Goal: Transaction & Acquisition: Subscribe to service/newsletter

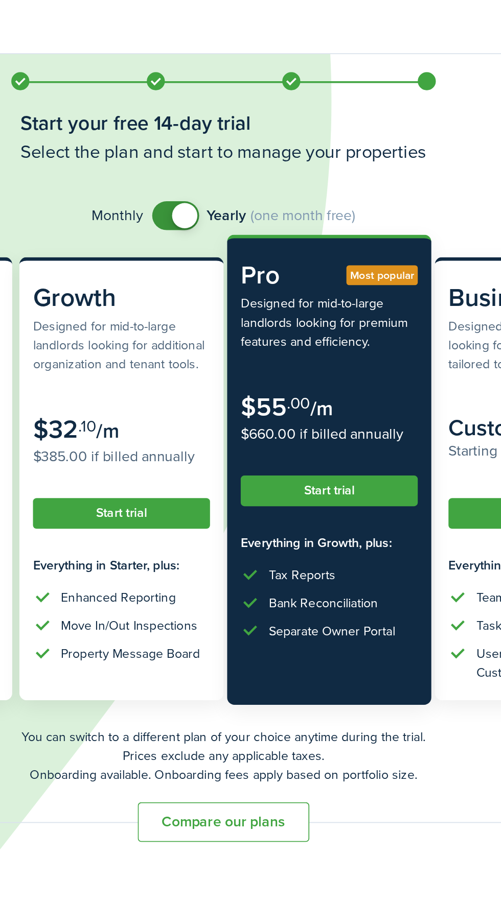
click at [328, 278] on button "Start trial" at bounding box center [310, 277] width 100 height 17
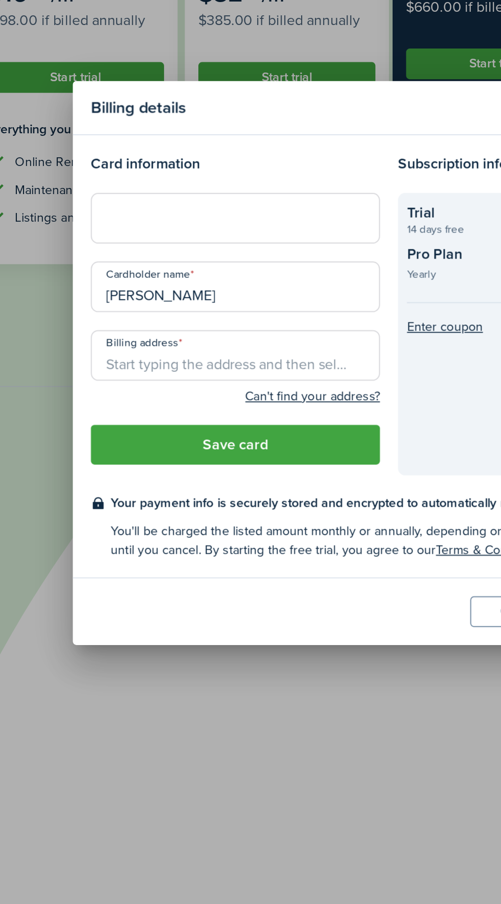
click at [205, 424] on input "[PERSON_NAME]" at bounding box center [163, 409] width 163 height 29
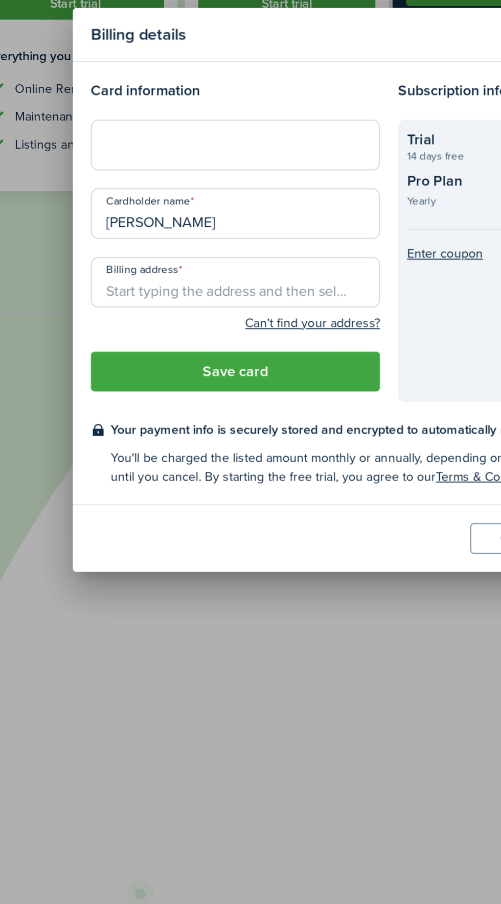
click at [216, 411] on input "[PERSON_NAME]" at bounding box center [163, 409] width 163 height 29
type input "Feruz"
type input "[PERSON_NAME]"
click at [180, 450] on input "Billing address" at bounding box center [163, 448] width 163 height 29
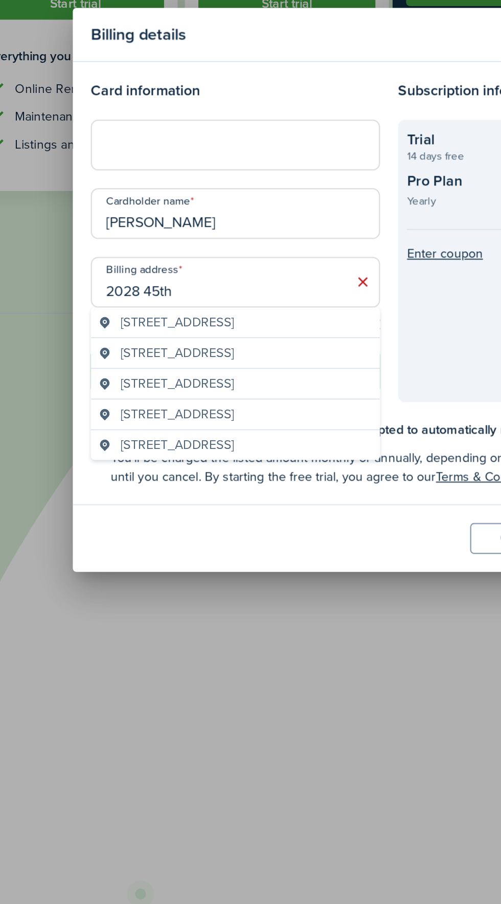
click at [162, 493] on span "[STREET_ADDRESS]" at bounding box center [131, 488] width 64 height 11
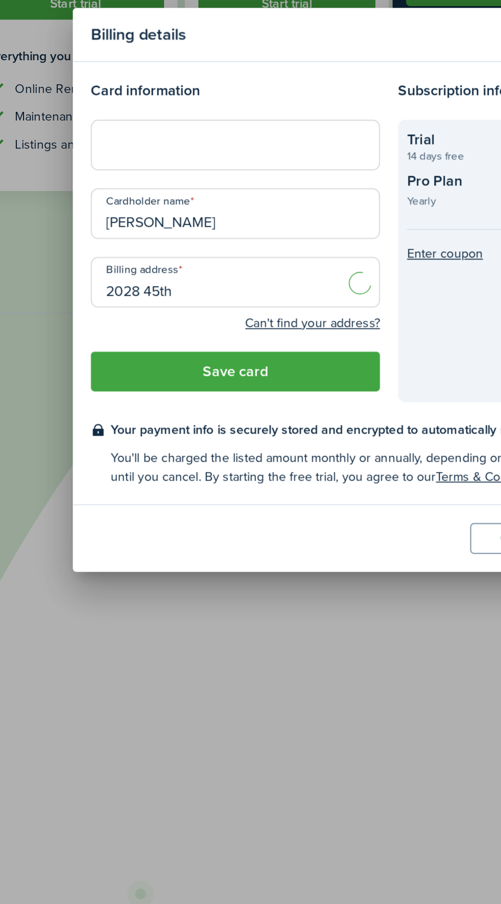
type input "[STREET_ADDRESS]"
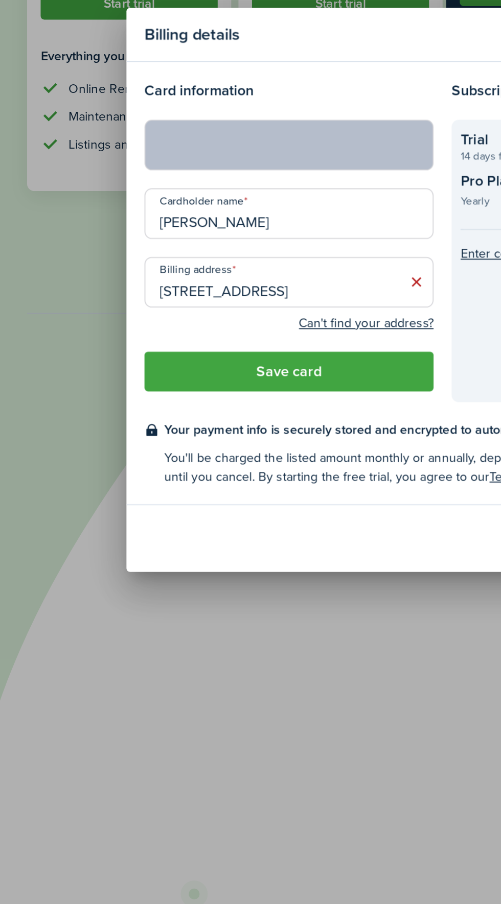
click at [166, 501] on button "Save card" at bounding box center [163, 498] width 163 height 22
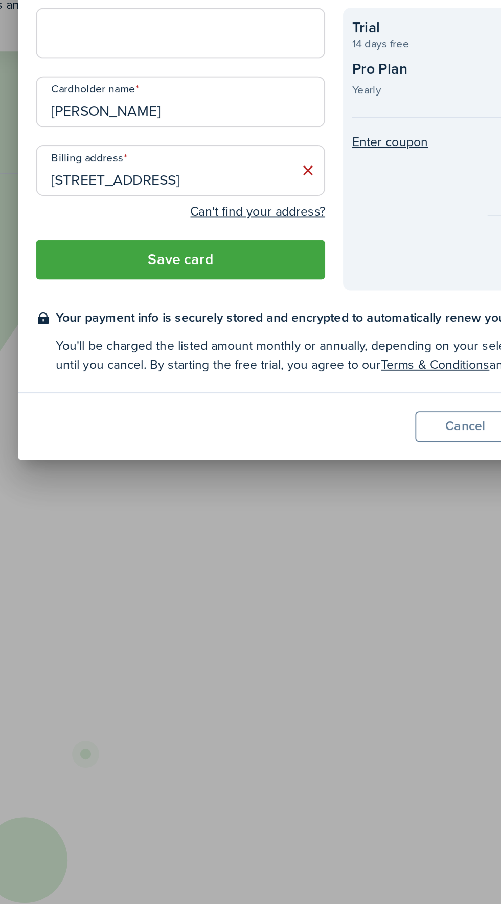
click at [205, 513] on button "Save card" at bounding box center [163, 514] width 163 height 22
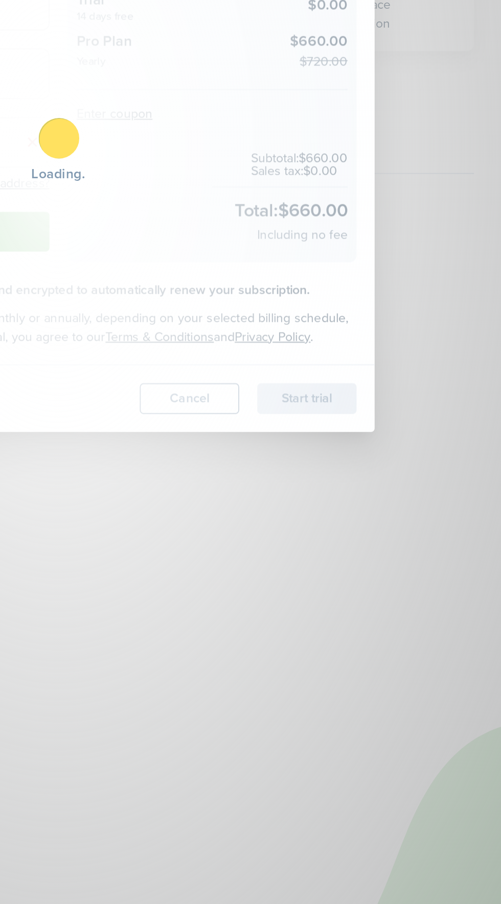
click at [403, 583] on div "Loading" at bounding box center [250, 452] width 501 height 904
click at [412, 594] on div "Loading" at bounding box center [250, 452] width 501 height 904
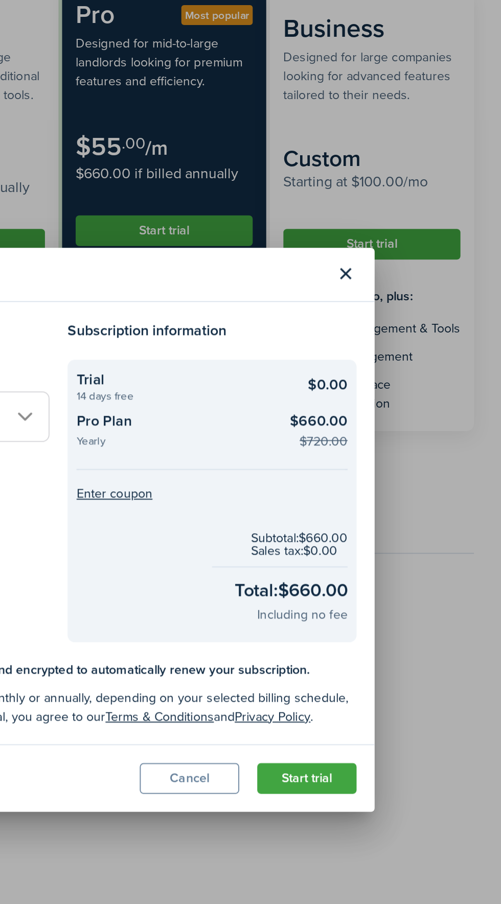
click at [397, 591] on button "Start trial" at bounding box center [391, 592] width 56 height 17
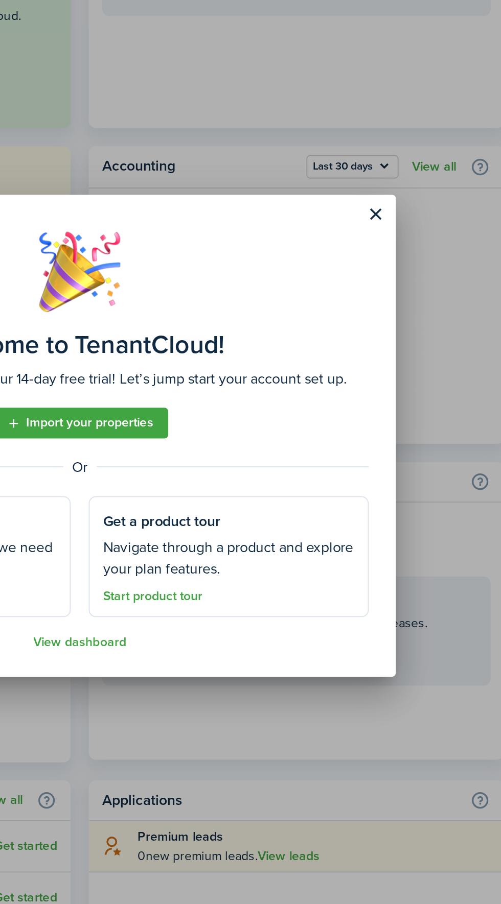
click at [416, 328] on button "Close modal" at bounding box center [417, 326] width 17 height 17
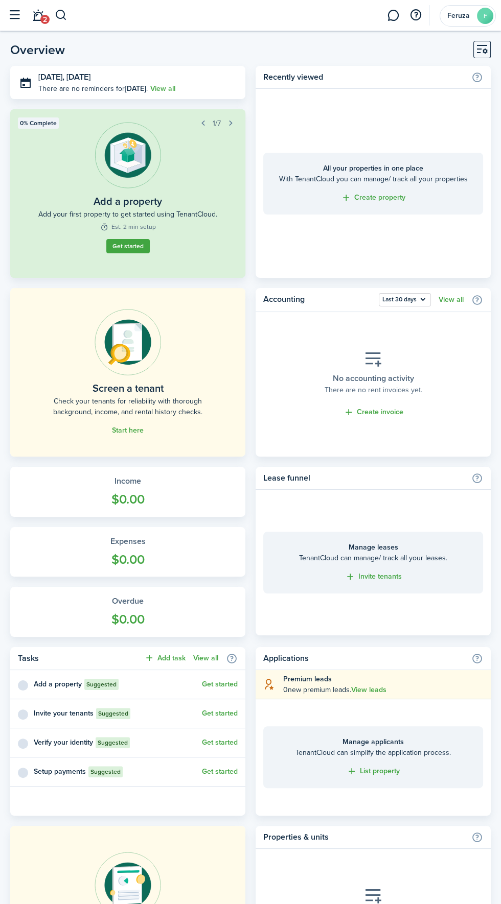
click at [12, 13] on button "button" at bounding box center [14, 15] width 19 height 19
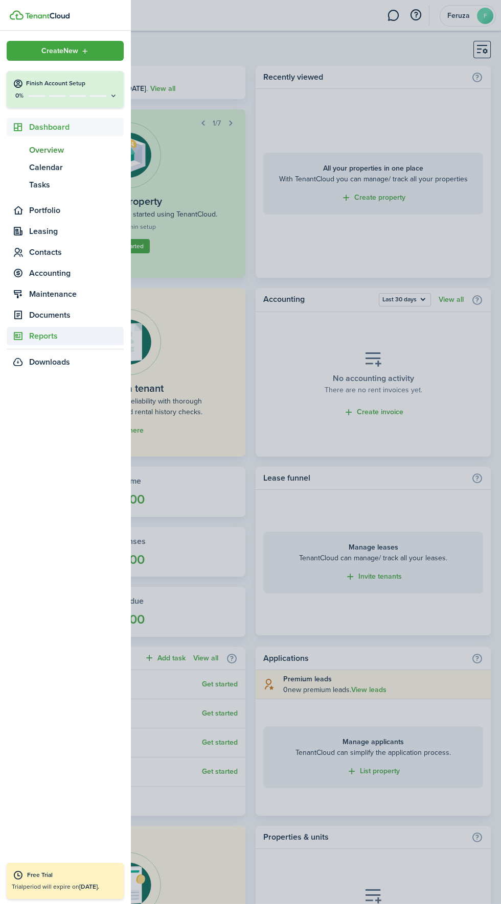
click at [59, 340] on span "Reports" at bounding box center [76, 336] width 95 height 12
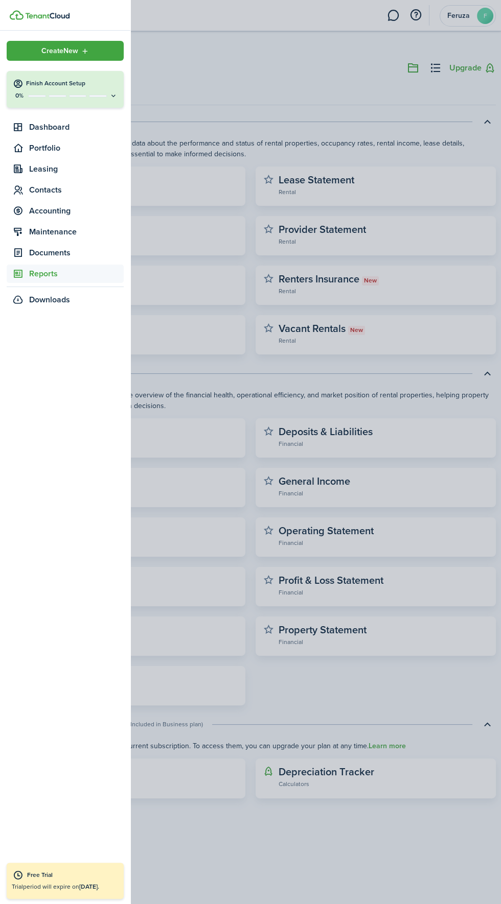
click at [226, 64] on container-opacity at bounding box center [250, 452] width 501 height 904
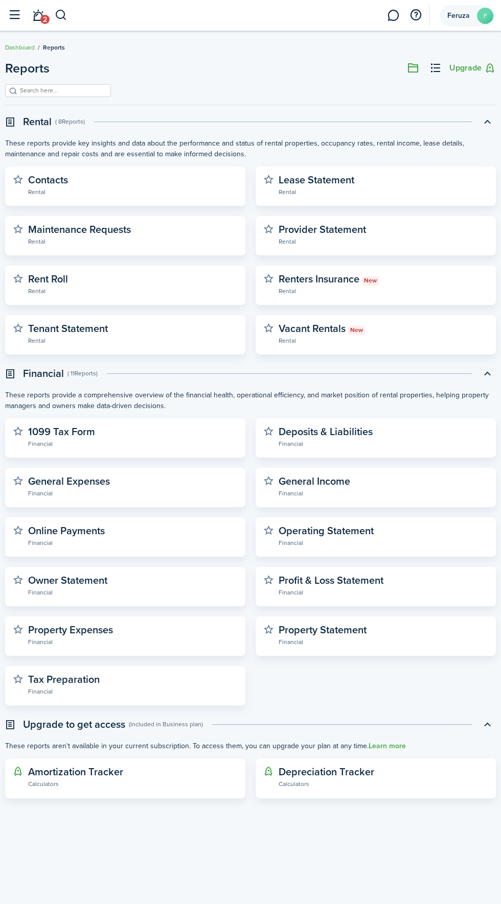
click at [477, 15] on avatar-text "F" at bounding box center [485, 16] width 16 height 16
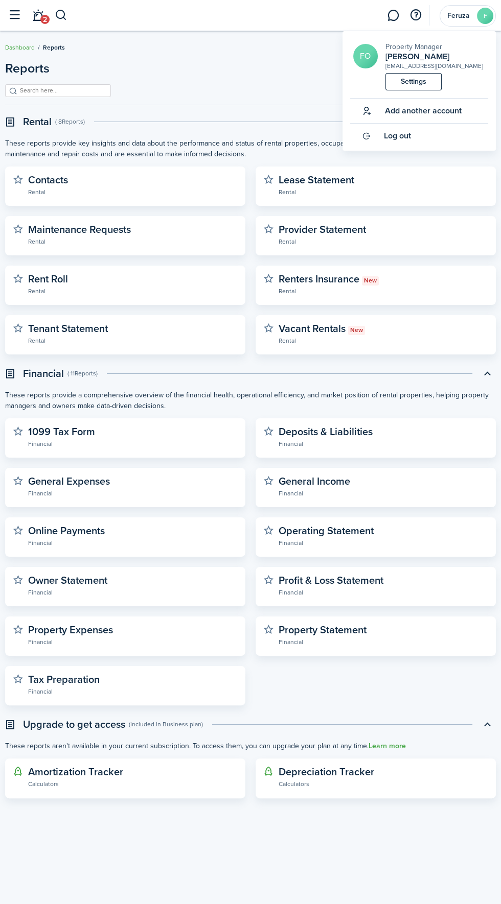
click at [16, 8] on button "button" at bounding box center [14, 15] width 19 height 19
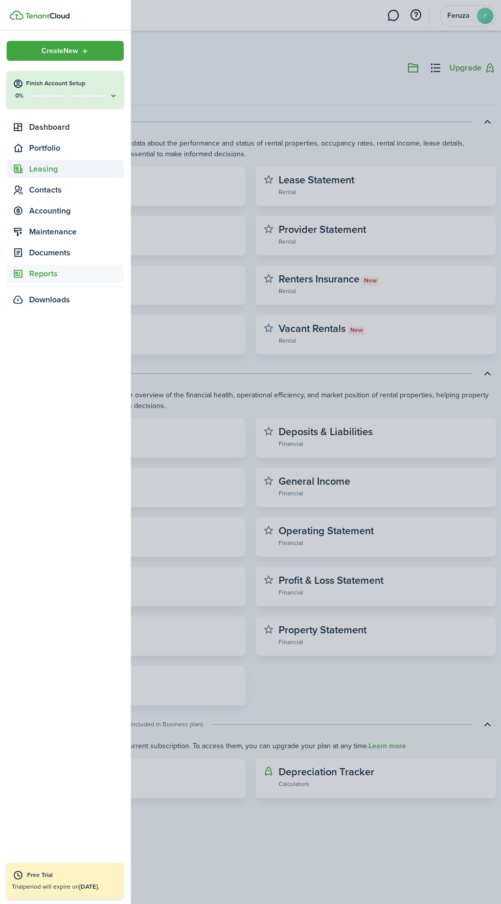
click at [55, 169] on span "Leasing" at bounding box center [76, 169] width 95 height 12
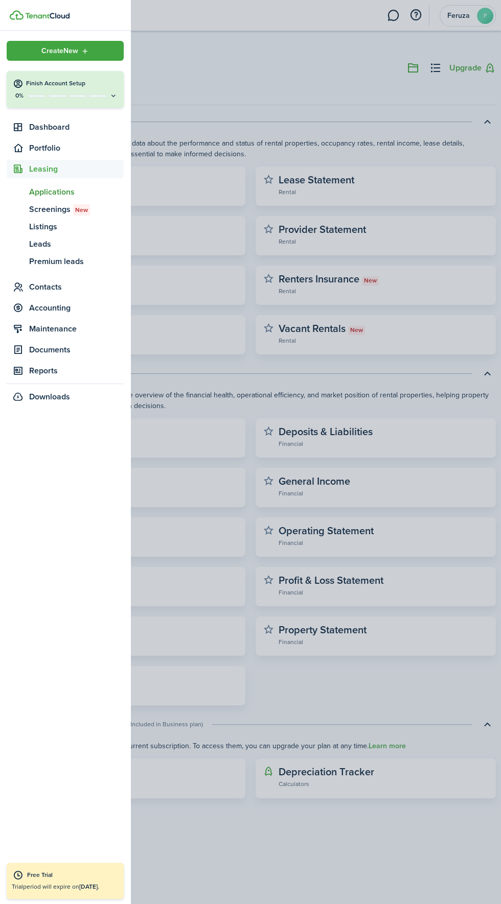
click at [53, 194] on span "Applications" at bounding box center [76, 192] width 95 height 12
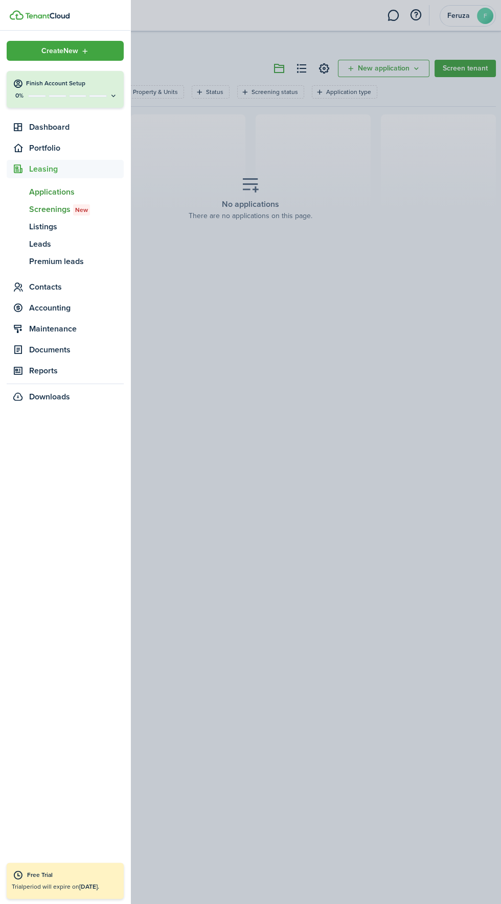
click at [57, 212] on span "Screenings New" at bounding box center [76, 209] width 95 height 12
click at [255, 205] on container-opacity at bounding box center [250, 452] width 501 height 904
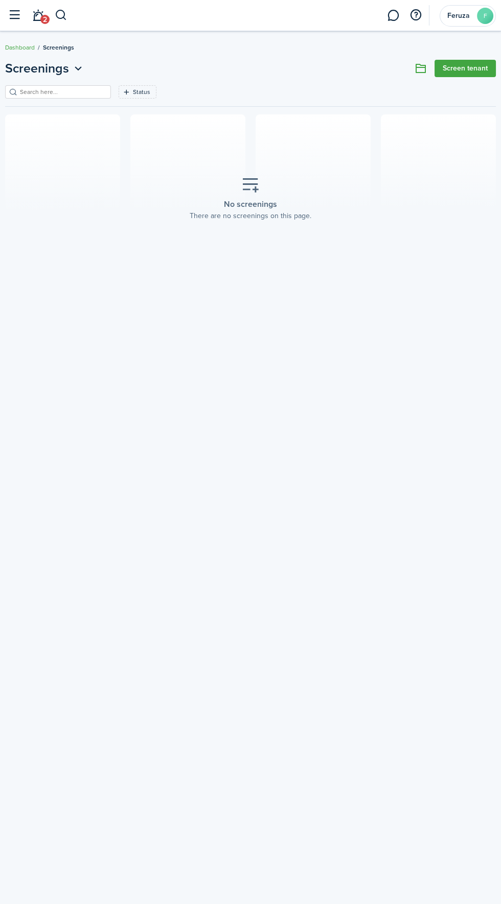
click at [267, 191] on div "No screenings There are no screenings on this page." at bounding box center [250, 199] width 137 height 60
click at [232, 210] on placeholder-title "No screenings" at bounding box center [250, 204] width 53 height 12
click at [480, 69] on link "Screen tenant" at bounding box center [464, 68] width 61 height 17
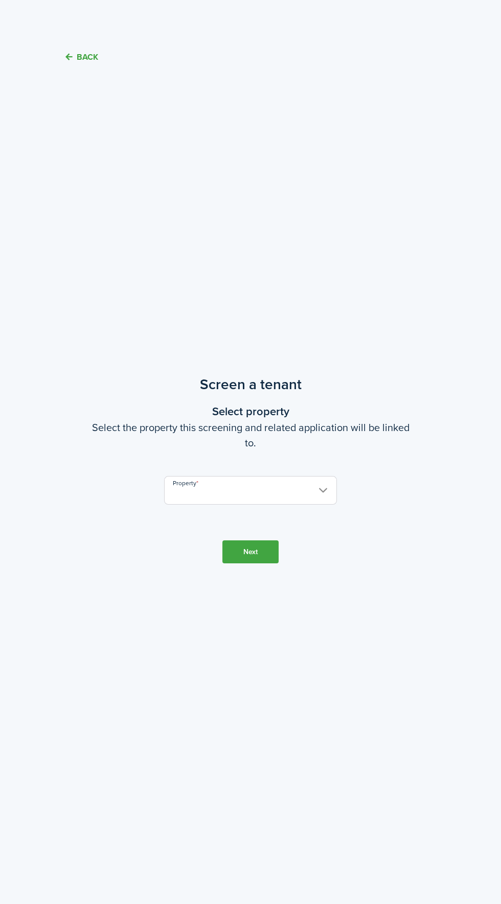
click at [300, 505] on input "Property" at bounding box center [250, 490] width 173 height 29
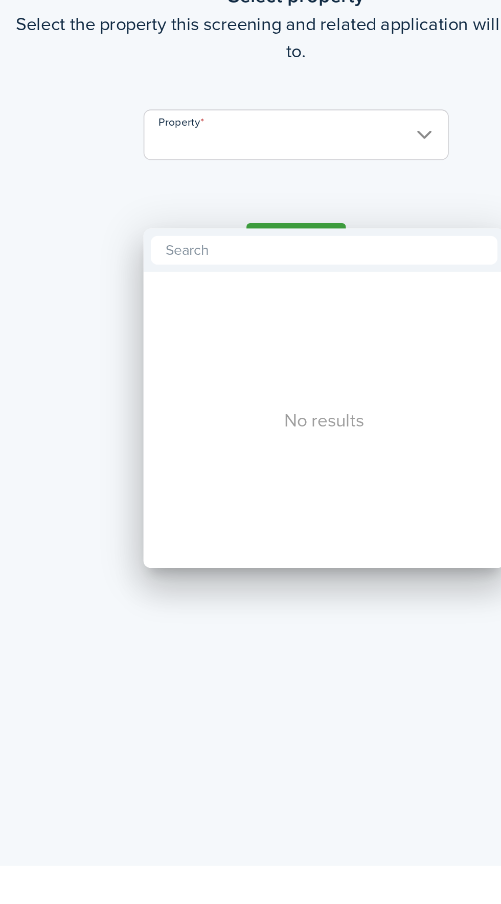
click at [290, 519] on div at bounding box center [250, 452] width 664 height 1068
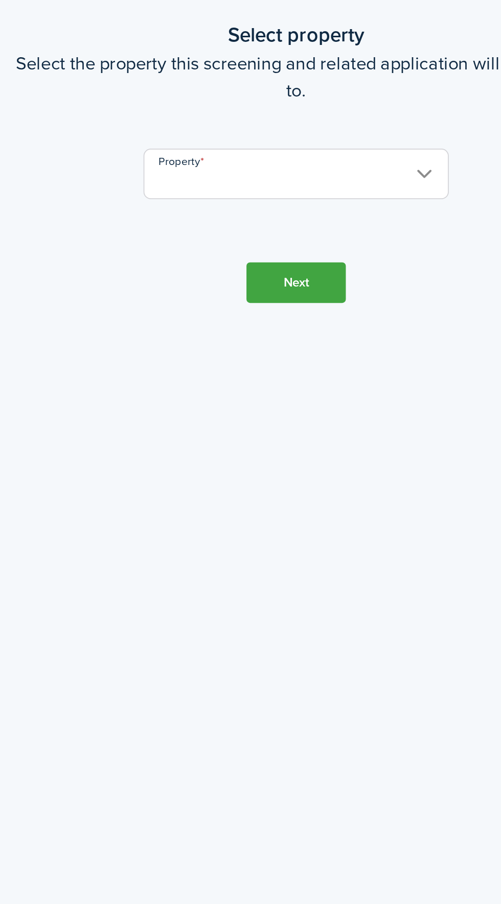
click at [323, 504] on screening-wizard-property-select "Screen a tenant Select property Select the property this screening and related …" at bounding box center [250, 444] width 429 height 141
click at [319, 505] on input "Property" at bounding box center [250, 490] width 173 height 29
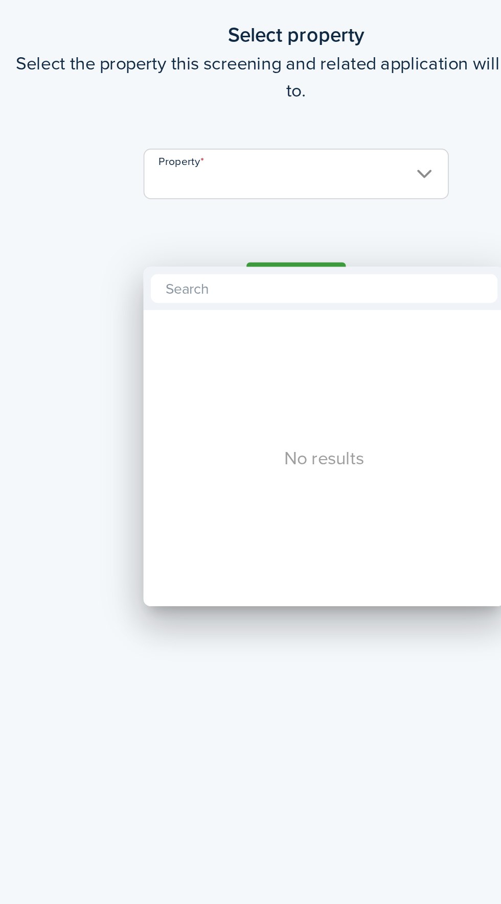
click at [263, 487] on div at bounding box center [250, 452] width 664 height 1068
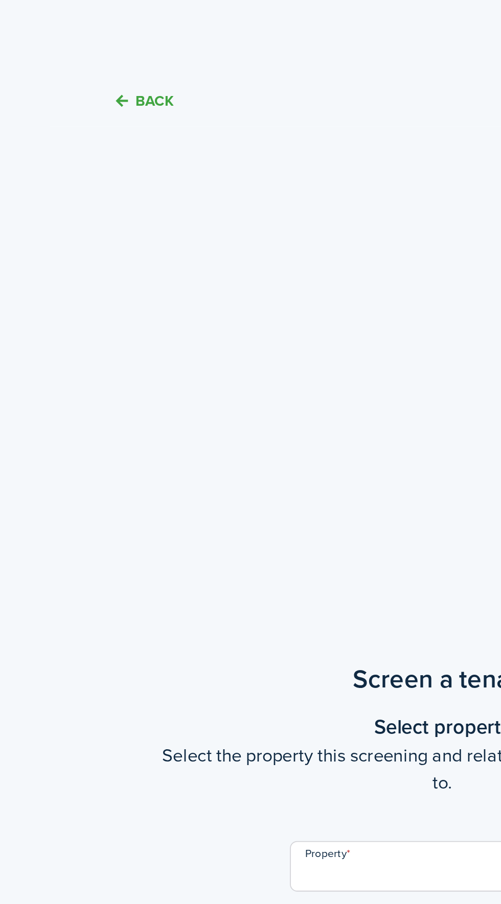
click at [79, 52] on button "Back" at bounding box center [81, 57] width 34 height 11
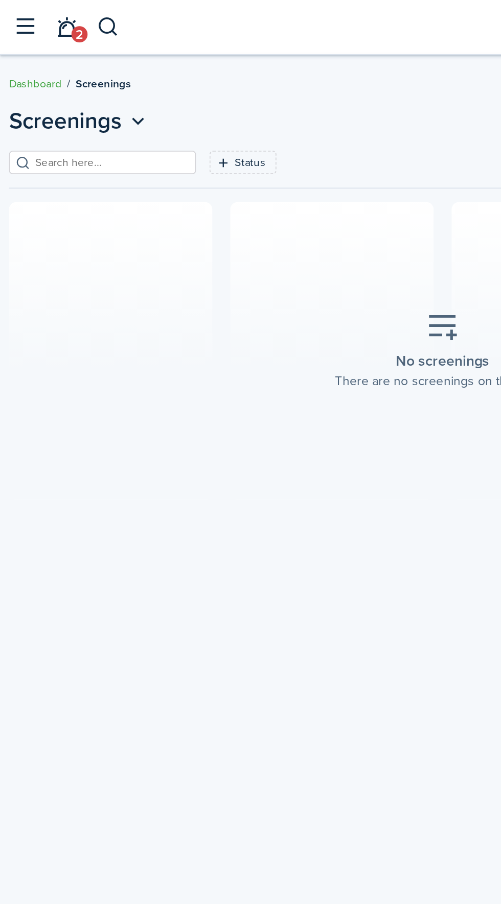
click at [247, 193] on icon at bounding box center [250, 185] width 18 height 18
click at [30, 15] on link "2" at bounding box center [37, 15] width 19 height 25
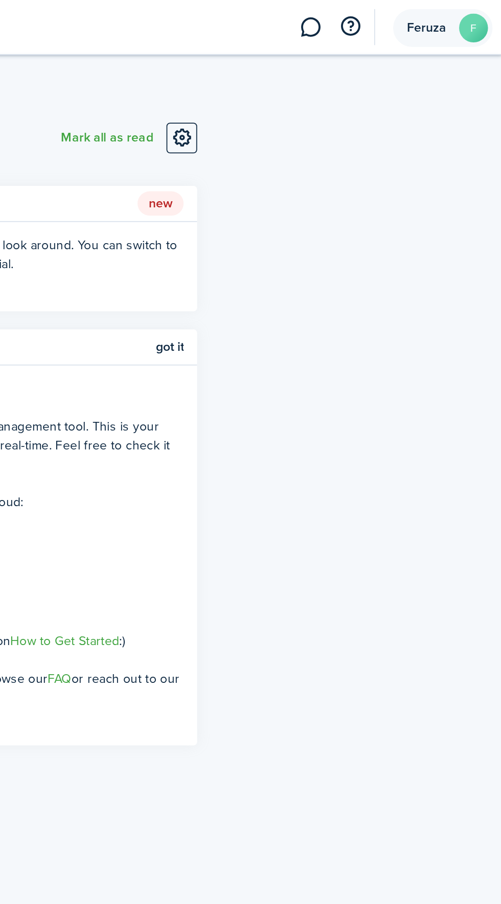
click at [478, 19] on avatar-text "F" at bounding box center [485, 16] width 16 height 16
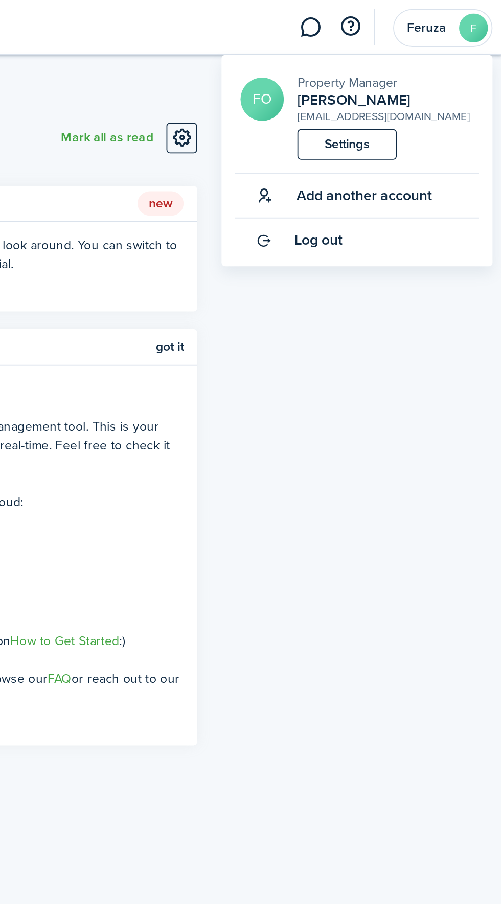
click at [419, 81] on link "Settings" at bounding box center [413, 81] width 56 height 17
